Goal: Use online tool/utility: Utilize a website feature to perform a specific function

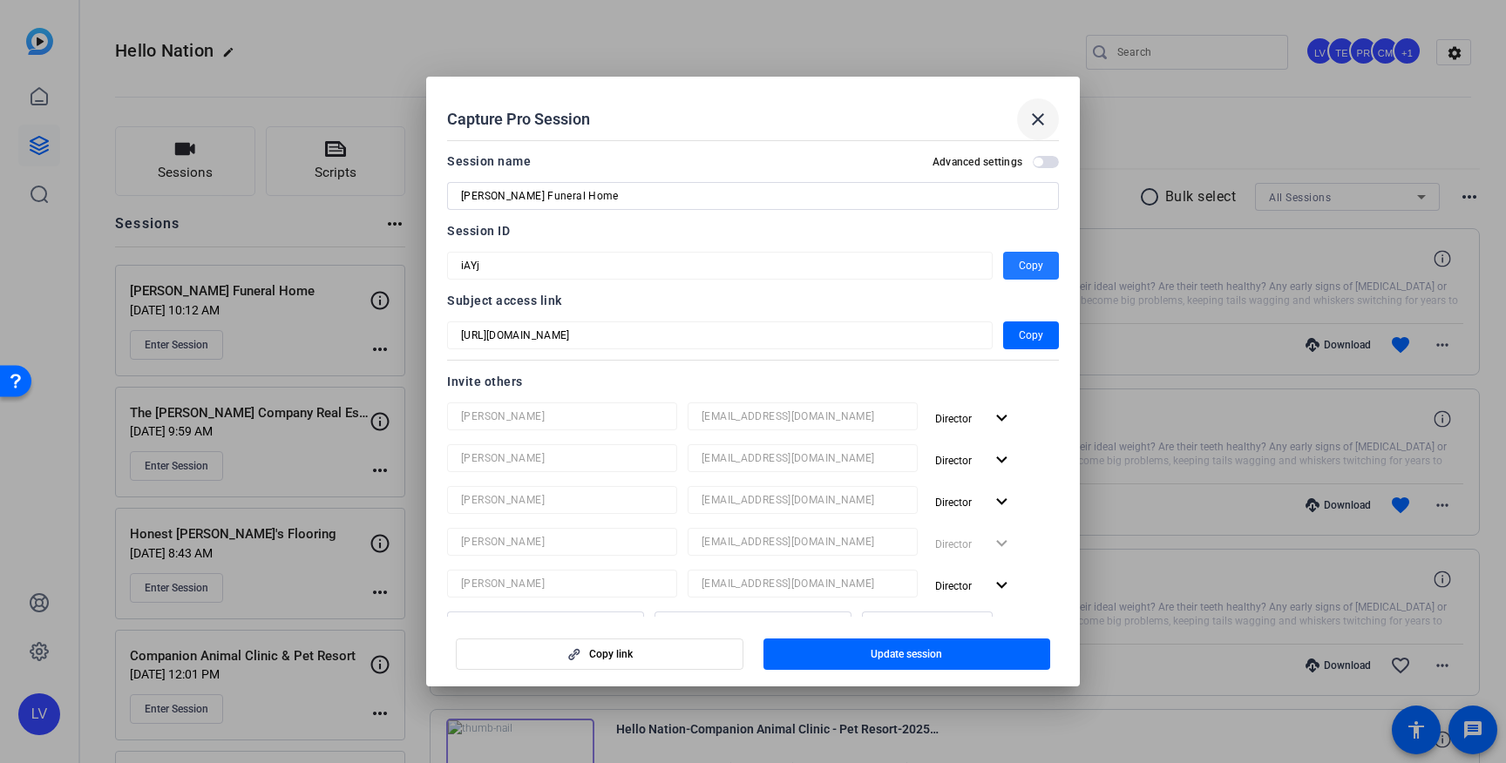
click at [1035, 112] on mat-icon "close" at bounding box center [1038, 119] width 21 height 21
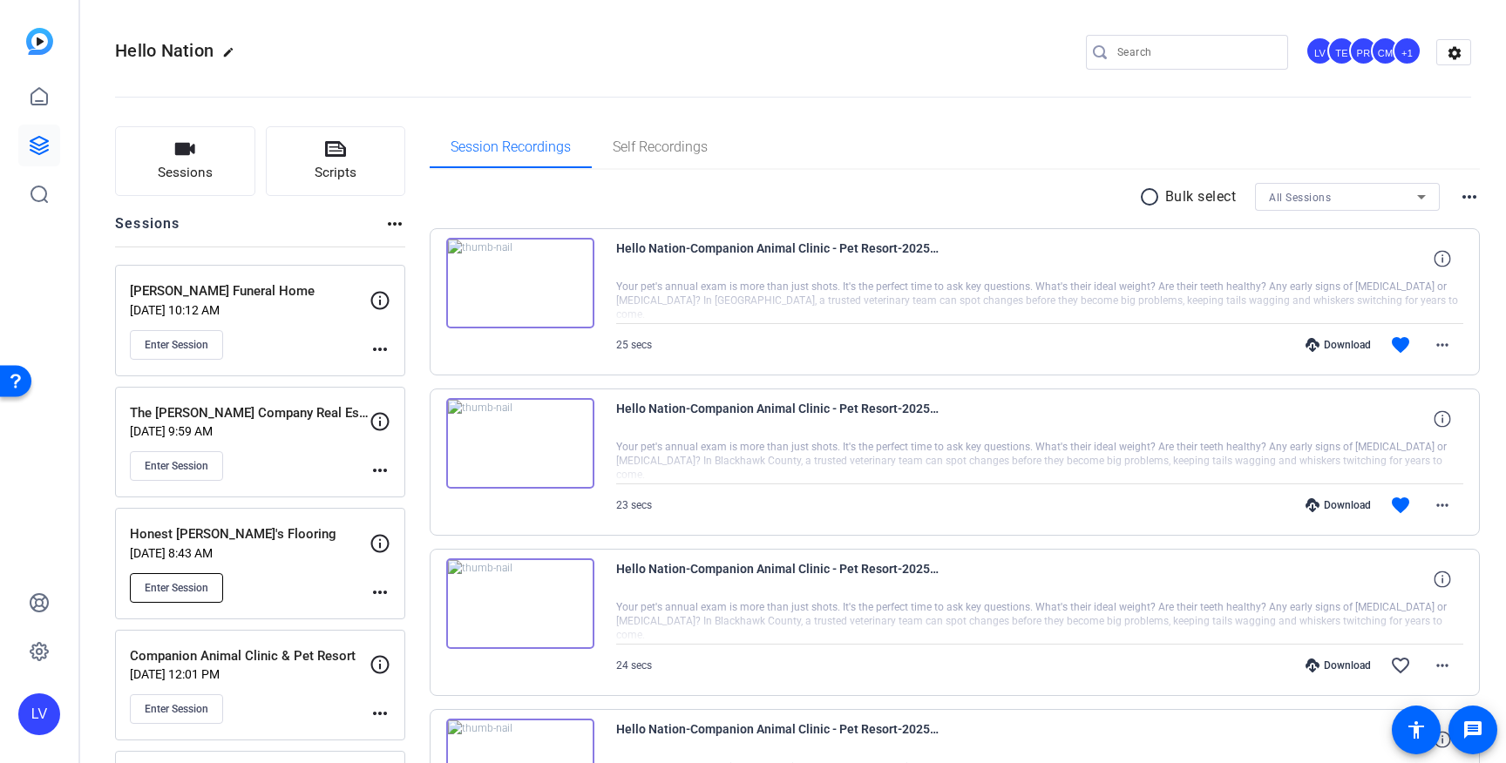
click at [187, 581] on span "Enter Session" at bounding box center [177, 588] width 64 height 14
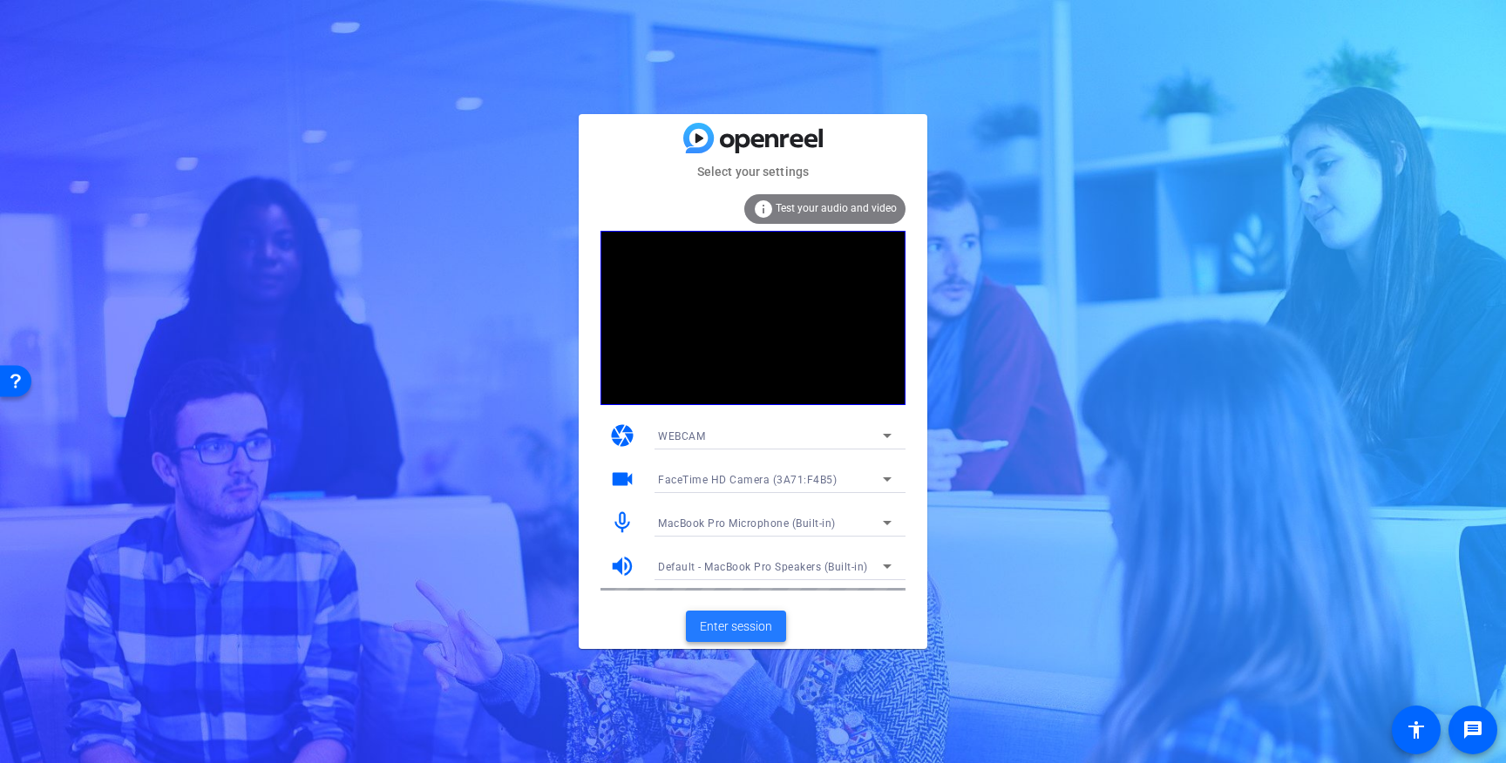
click at [745, 623] on span "Enter session" at bounding box center [736, 627] width 72 height 18
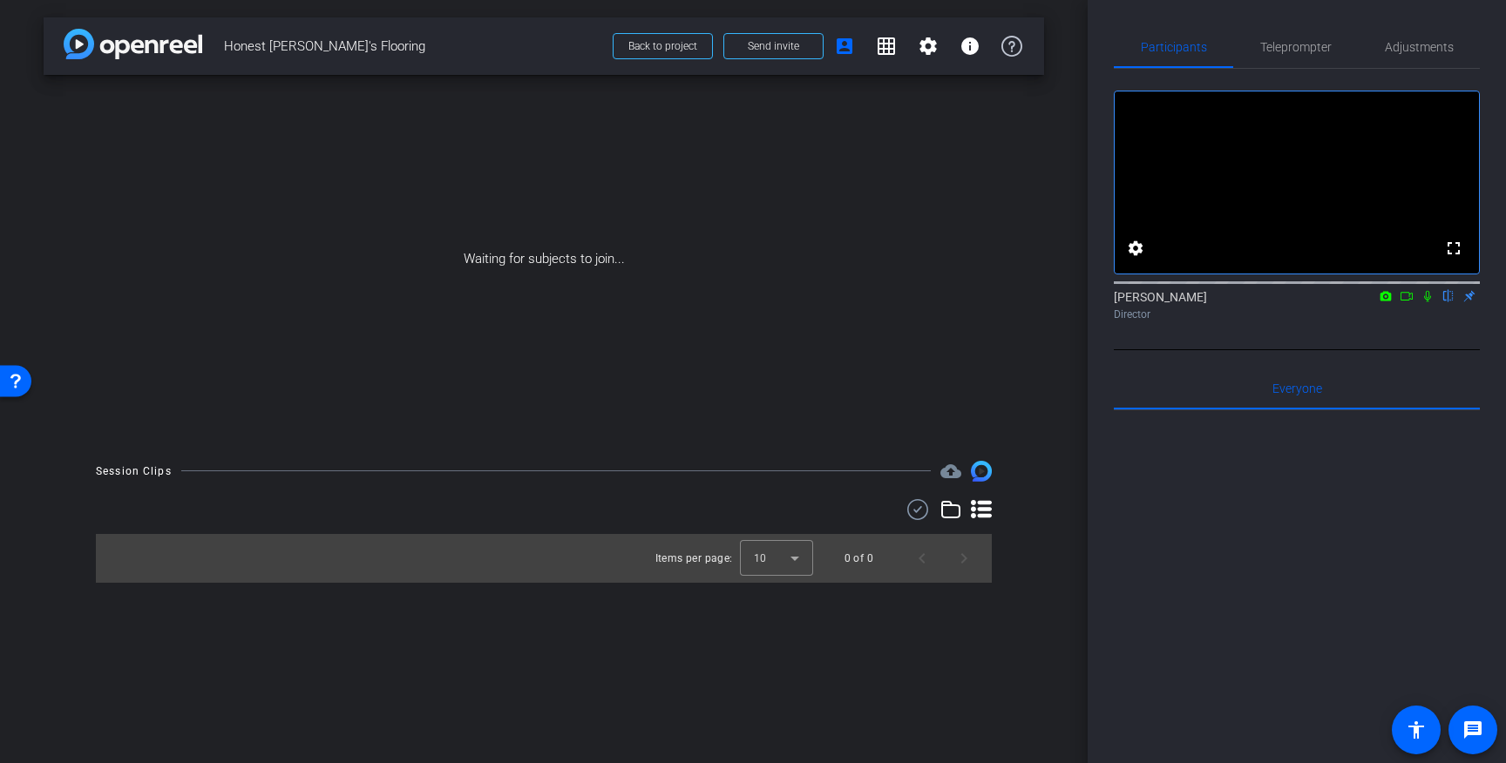
click at [1137, 621] on div at bounding box center [1297, 626] width 366 height 431
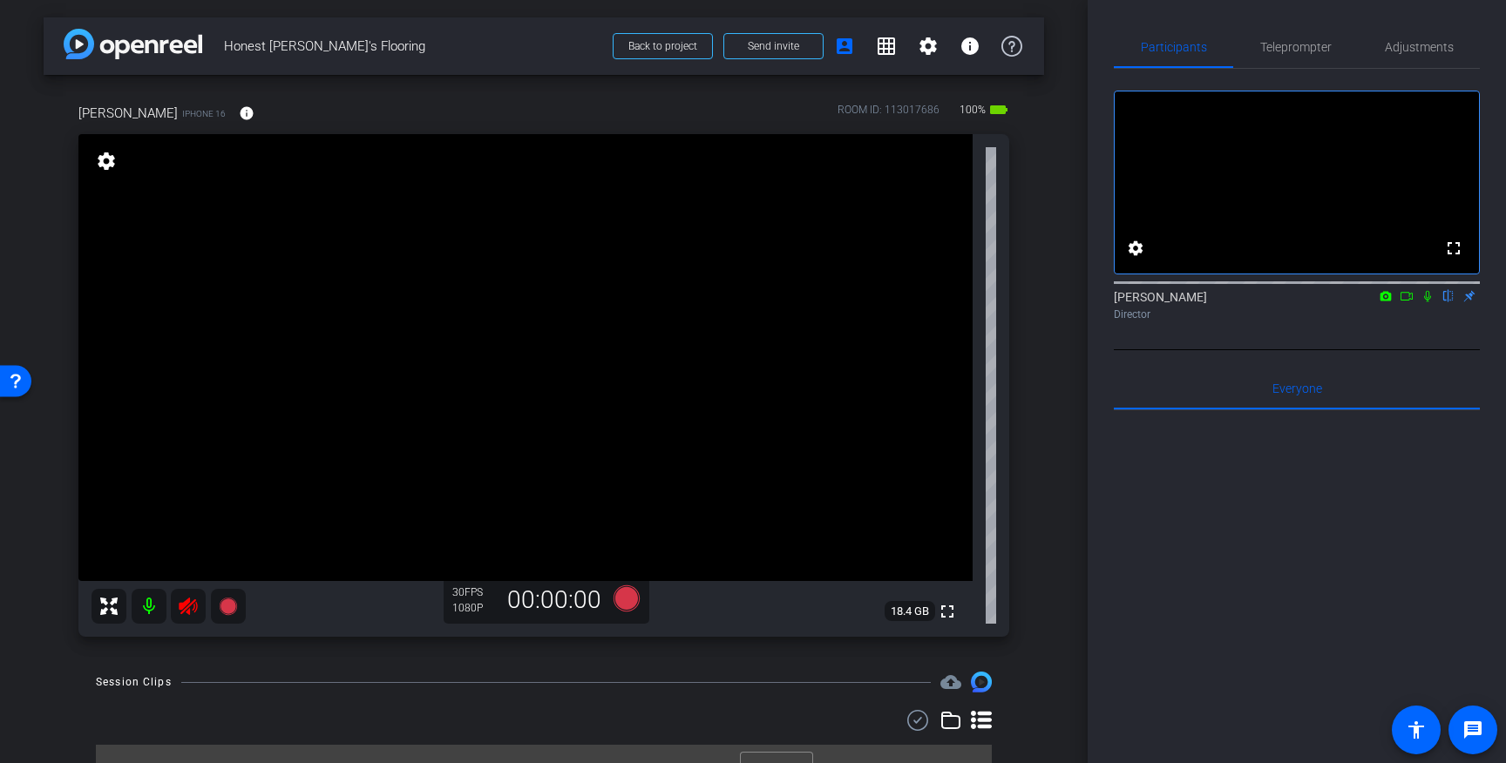
click at [187, 605] on icon at bounding box center [188, 606] width 18 height 17
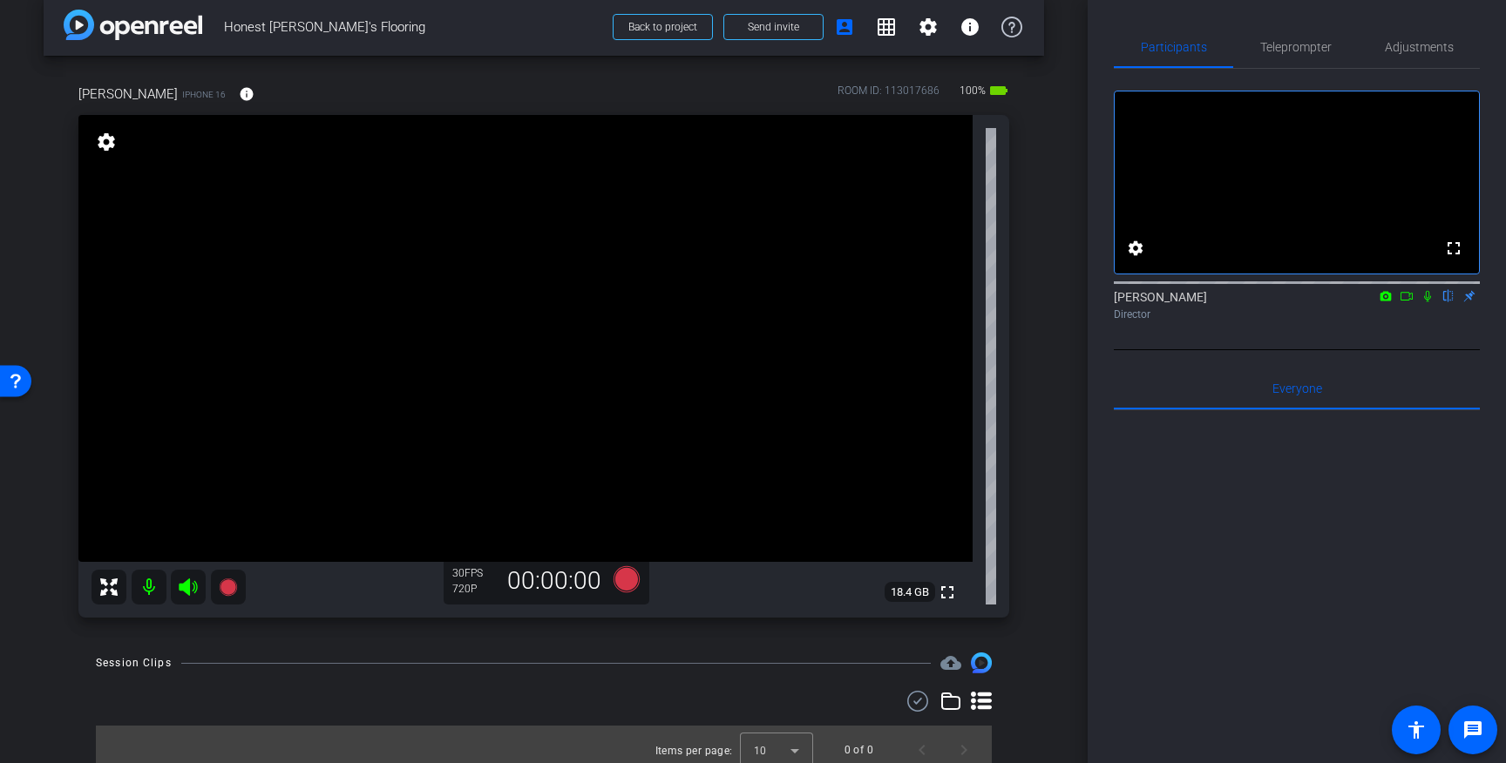
scroll to position [11, 0]
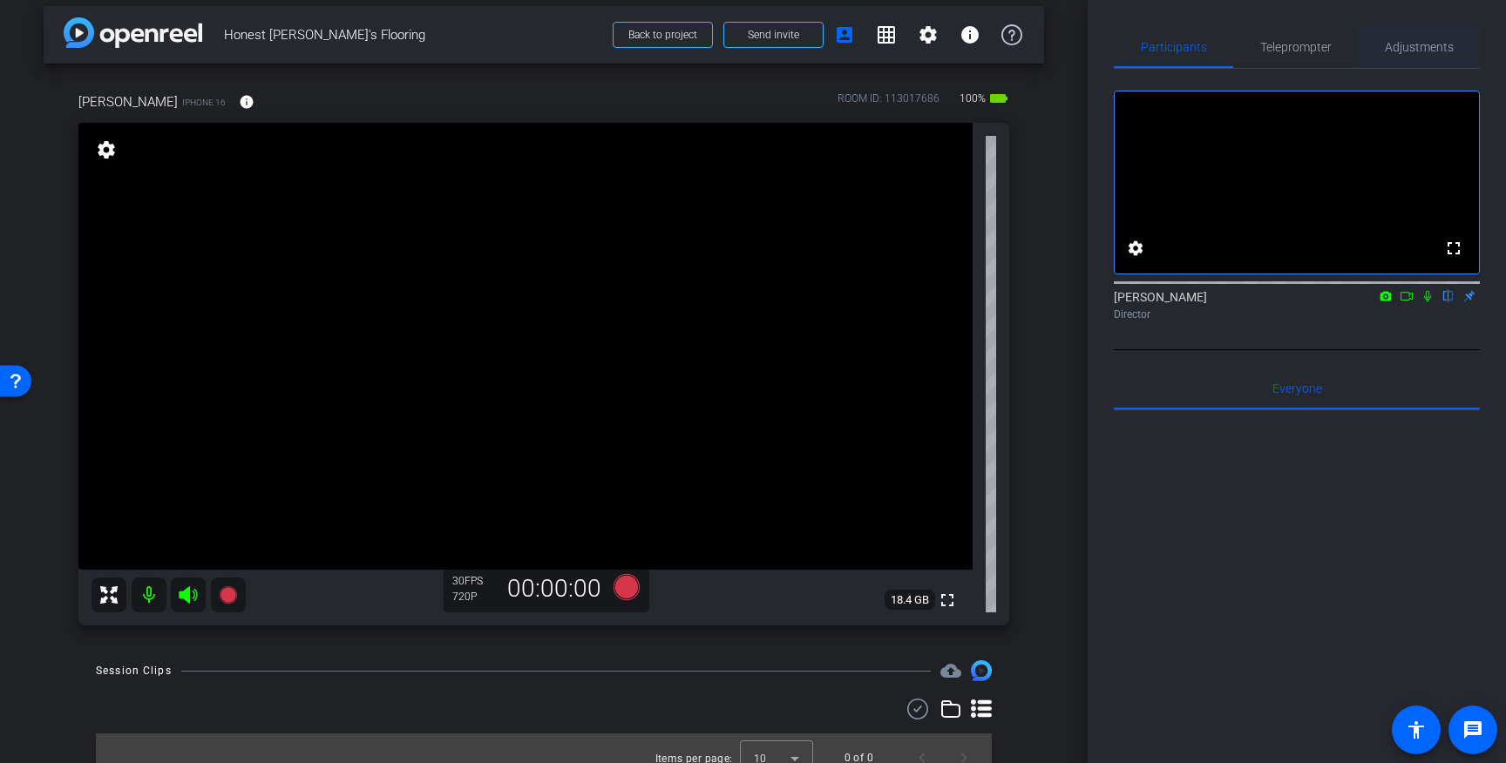
click at [1435, 49] on span "Adjustments" at bounding box center [1419, 47] width 69 height 12
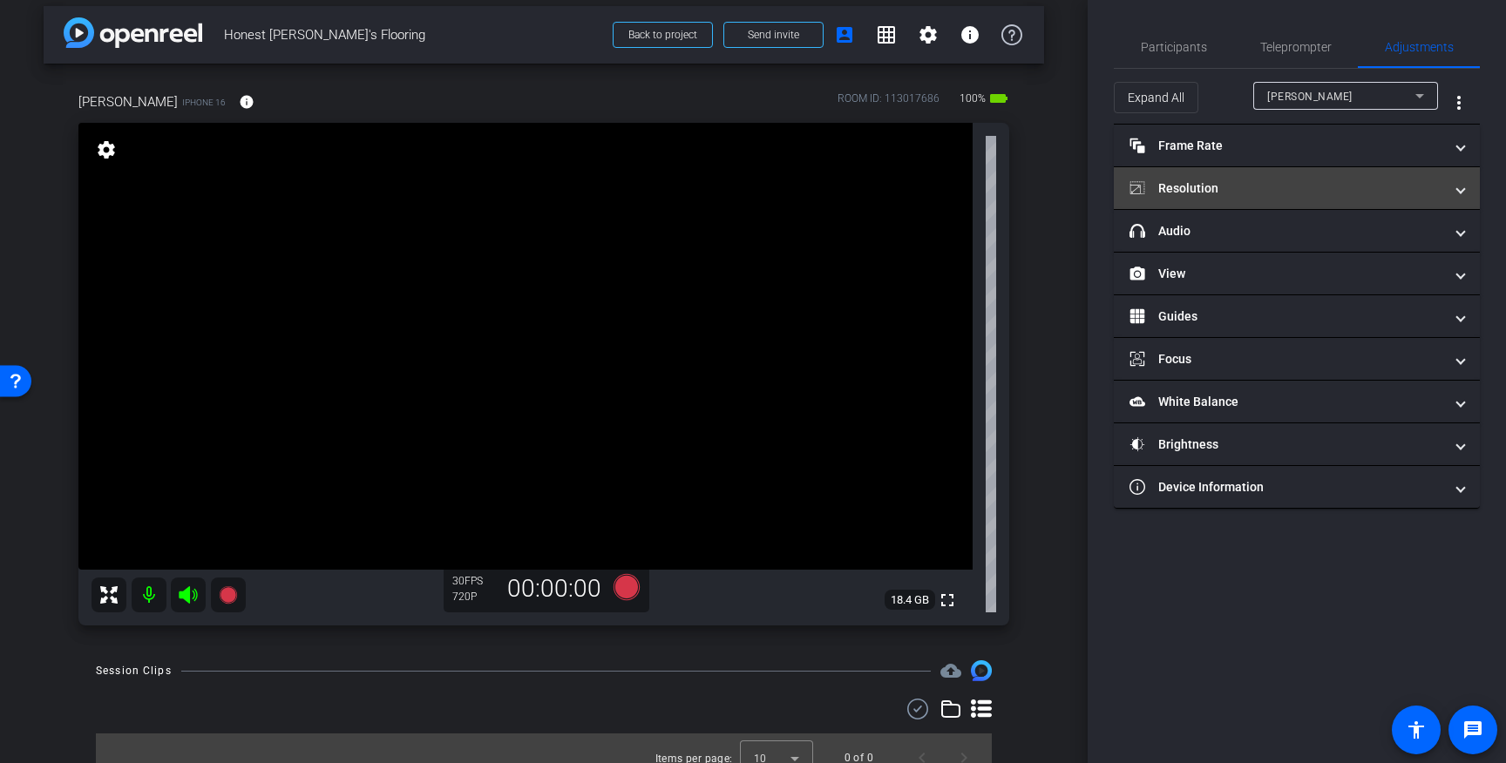
click at [1367, 181] on mat-panel-title "Resolution" at bounding box center [1287, 189] width 314 height 18
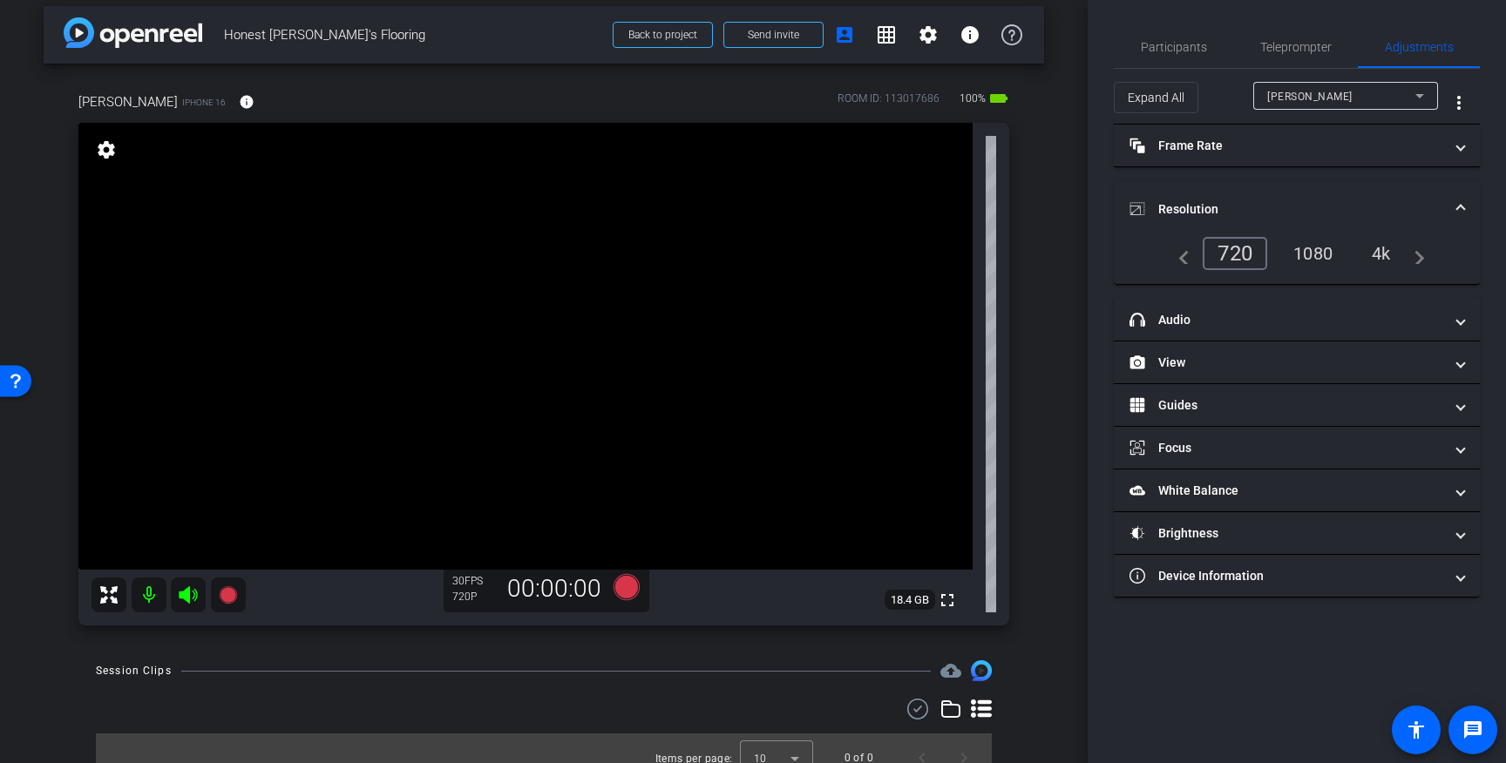
click at [1387, 254] on div "4k" at bounding box center [1381, 254] width 45 height 30
click at [1477, 203] on mat-expansion-panel-header "Resolution" at bounding box center [1297, 209] width 366 height 56
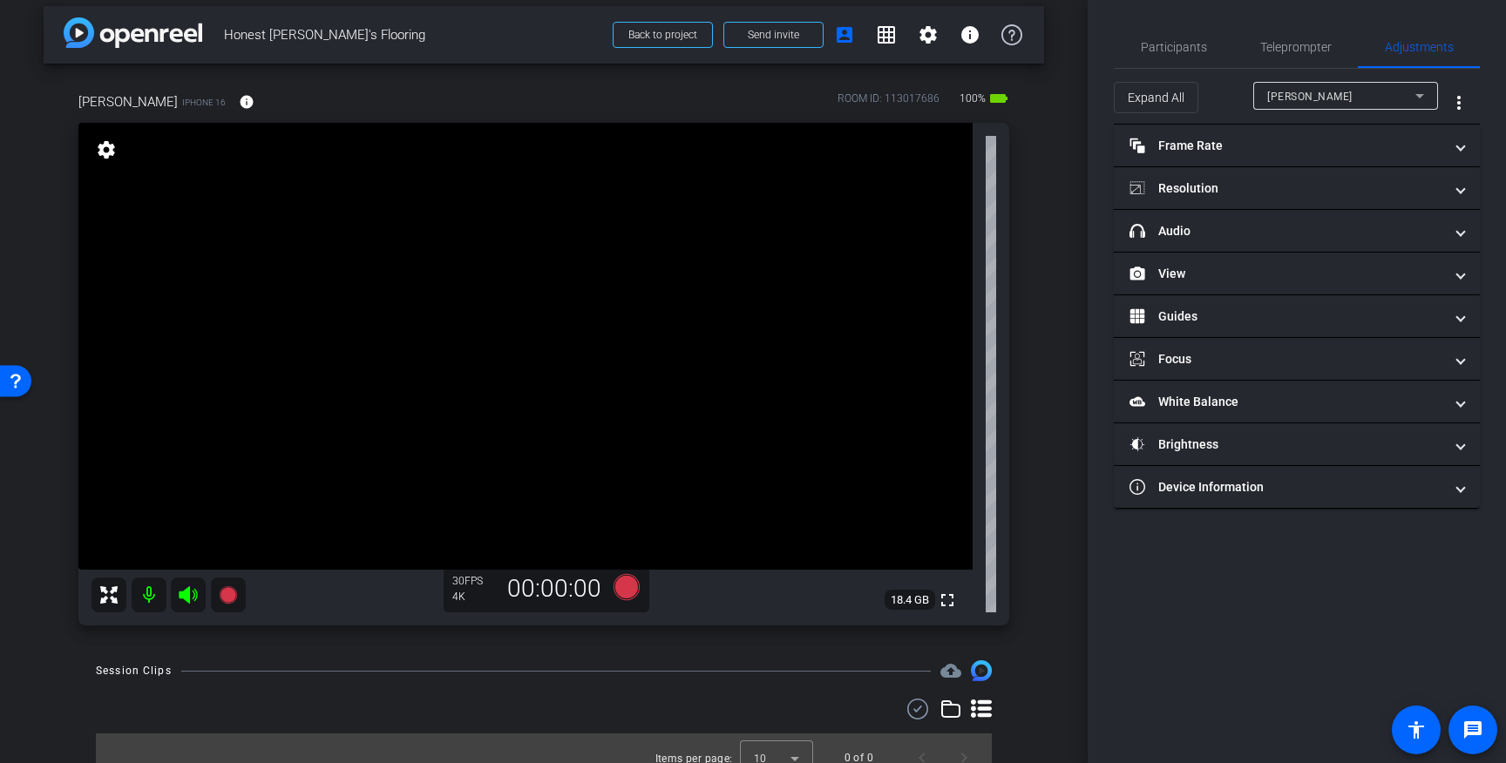
click at [450, 220] on video at bounding box center [525, 346] width 894 height 447
click at [439, 176] on video at bounding box center [525, 346] width 894 height 447
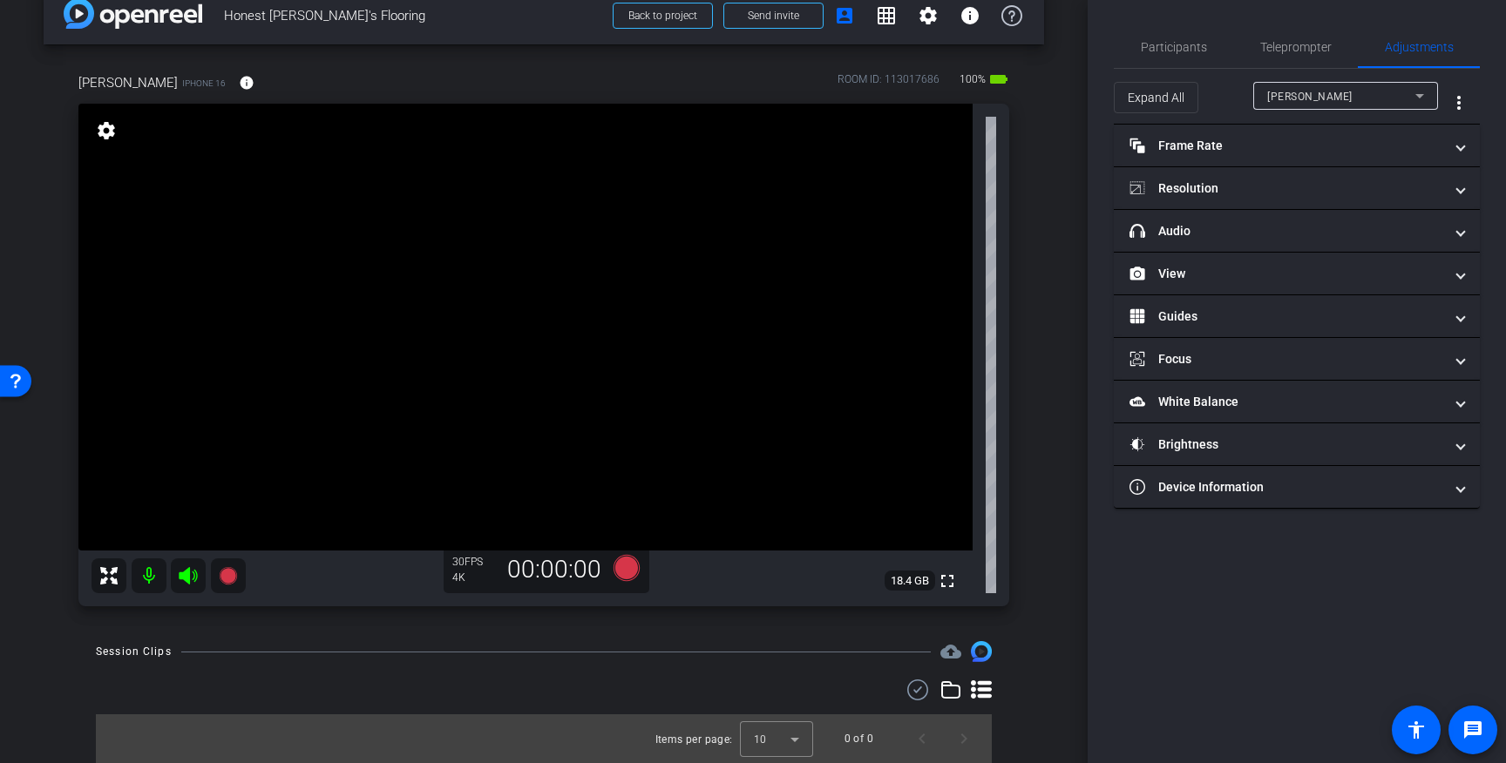
scroll to position [27, 0]
